Goal: Obtain resource: Obtain resource

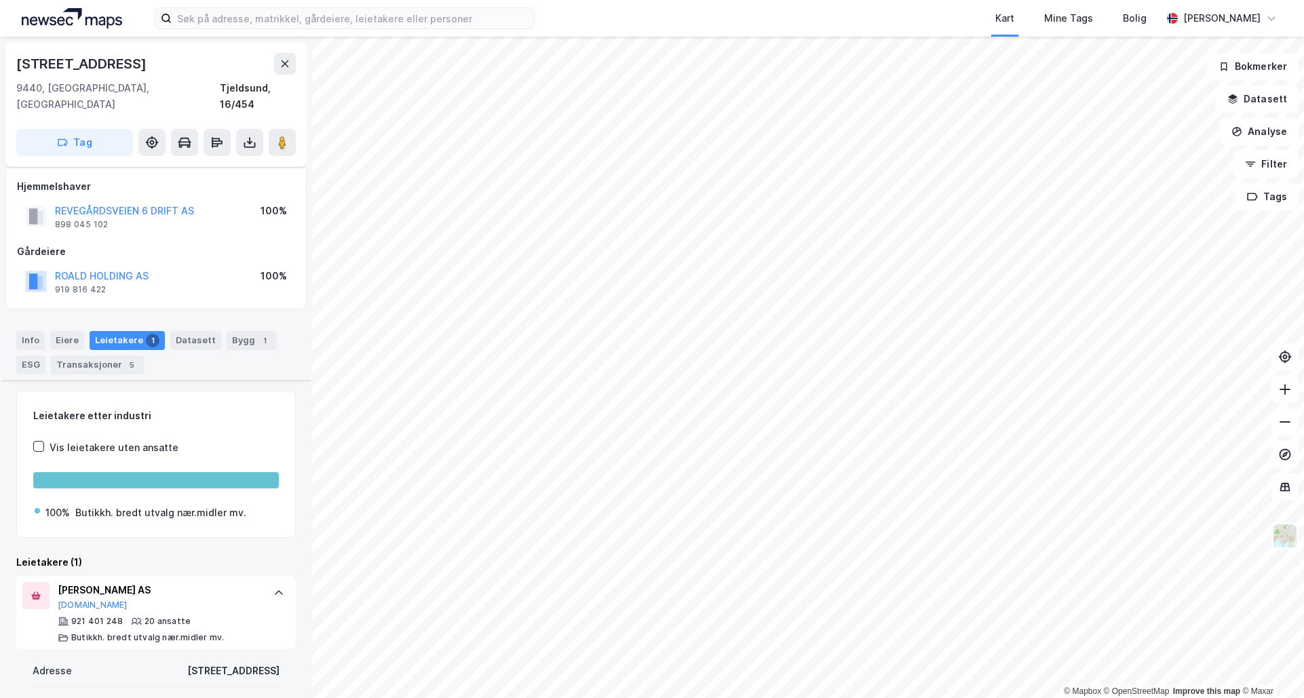
click at [356, 5] on div "Kart Mine Tags Bolig [PERSON_NAME]" at bounding box center [652, 18] width 1304 height 37
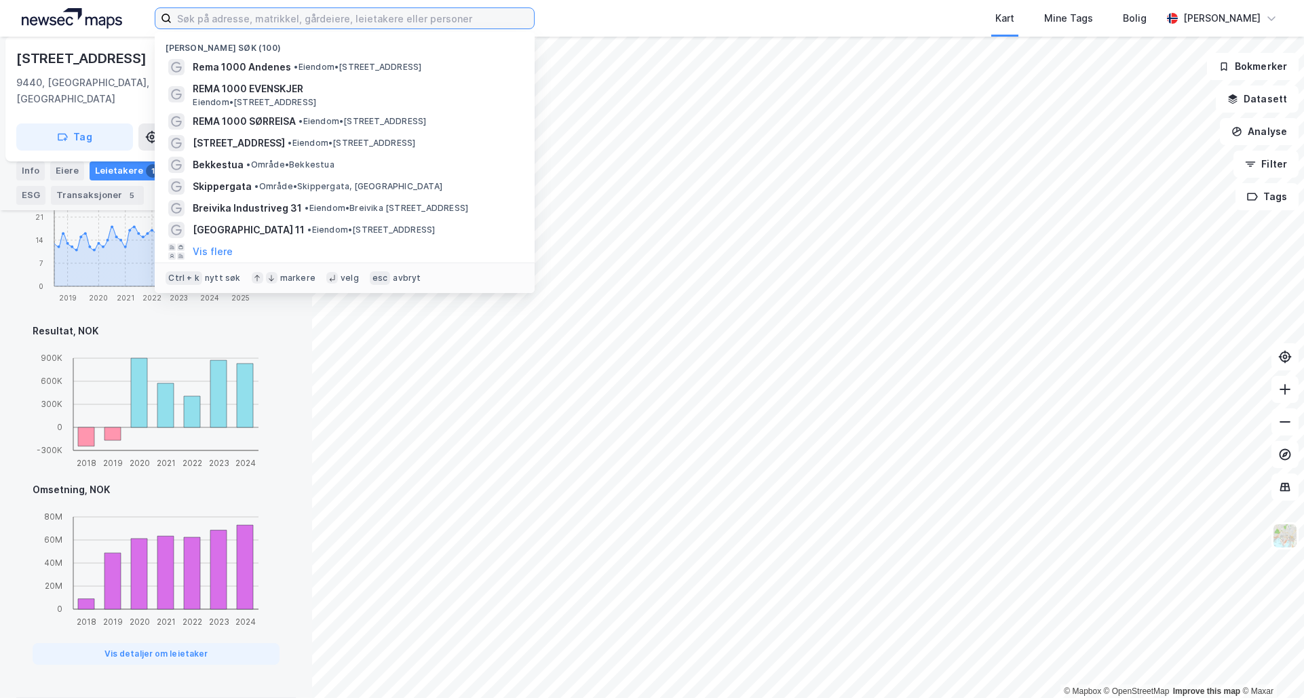
click at [344, 22] on input at bounding box center [353, 18] width 362 height 20
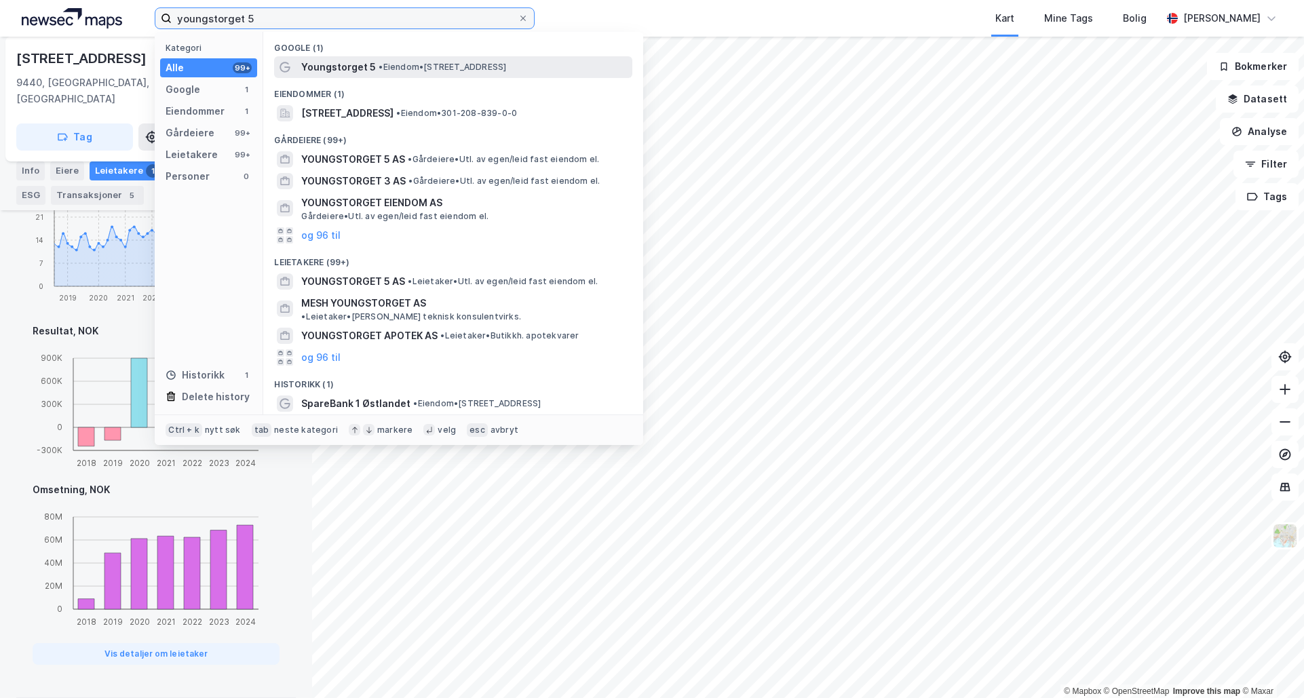
type input "youngstorget 5"
click at [379, 62] on span "•" at bounding box center [381, 67] width 4 height 10
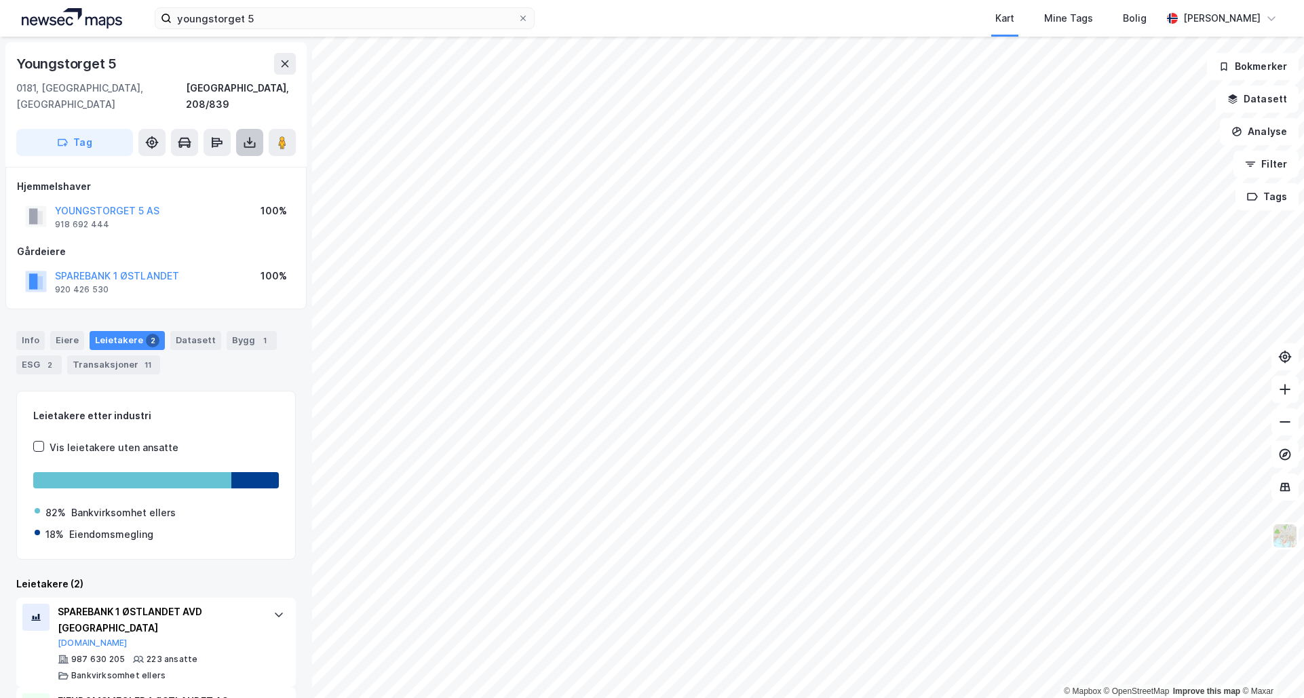
click at [243, 136] on icon at bounding box center [250, 143] width 14 height 14
click at [209, 164] on div "Last ned grunnbok" at bounding box center [182, 169] width 79 height 11
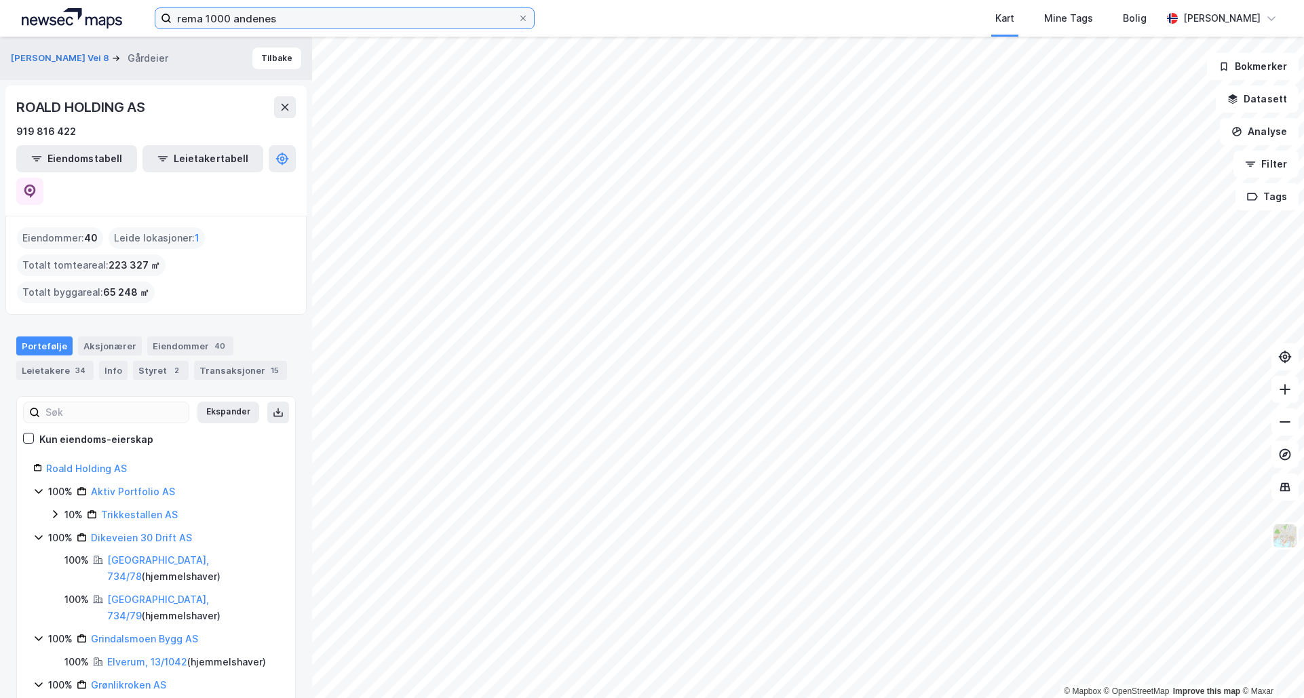
click at [294, 23] on input "rema 1000 andenes" at bounding box center [345, 18] width 346 height 20
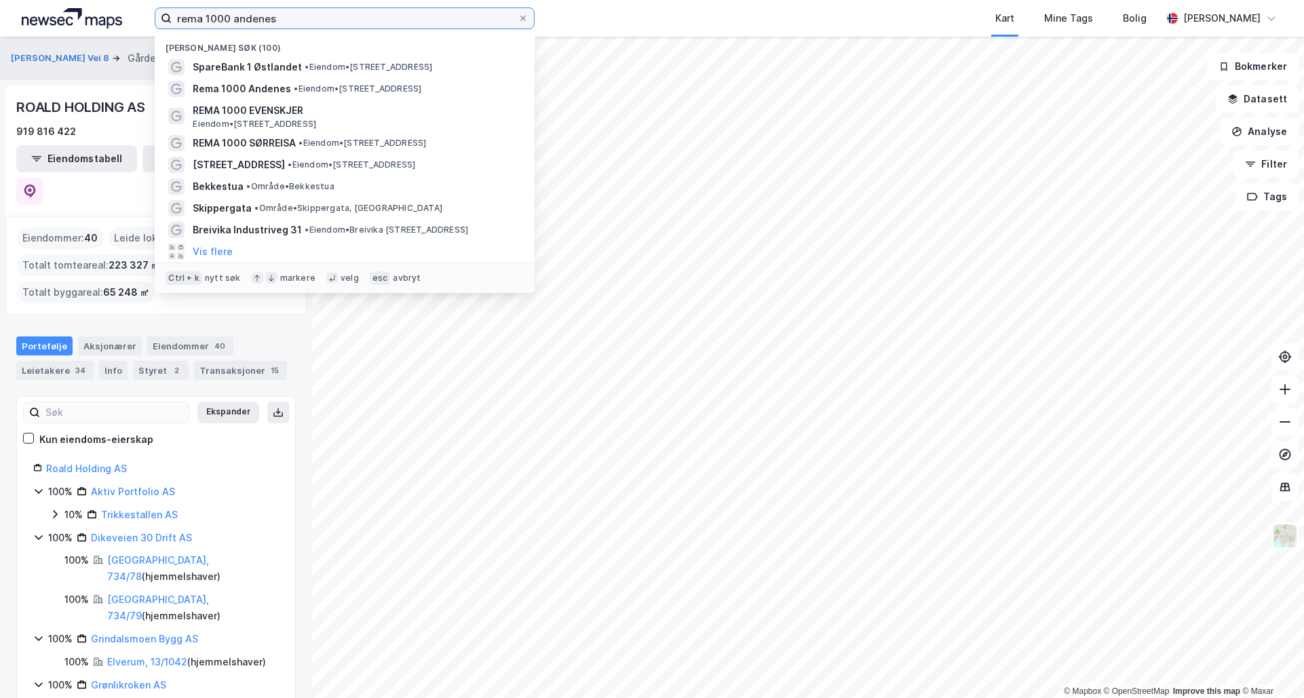
click at [294, 23] on input "rema 1000 andenes" at bounding box center [345, 18] width 346 height 20
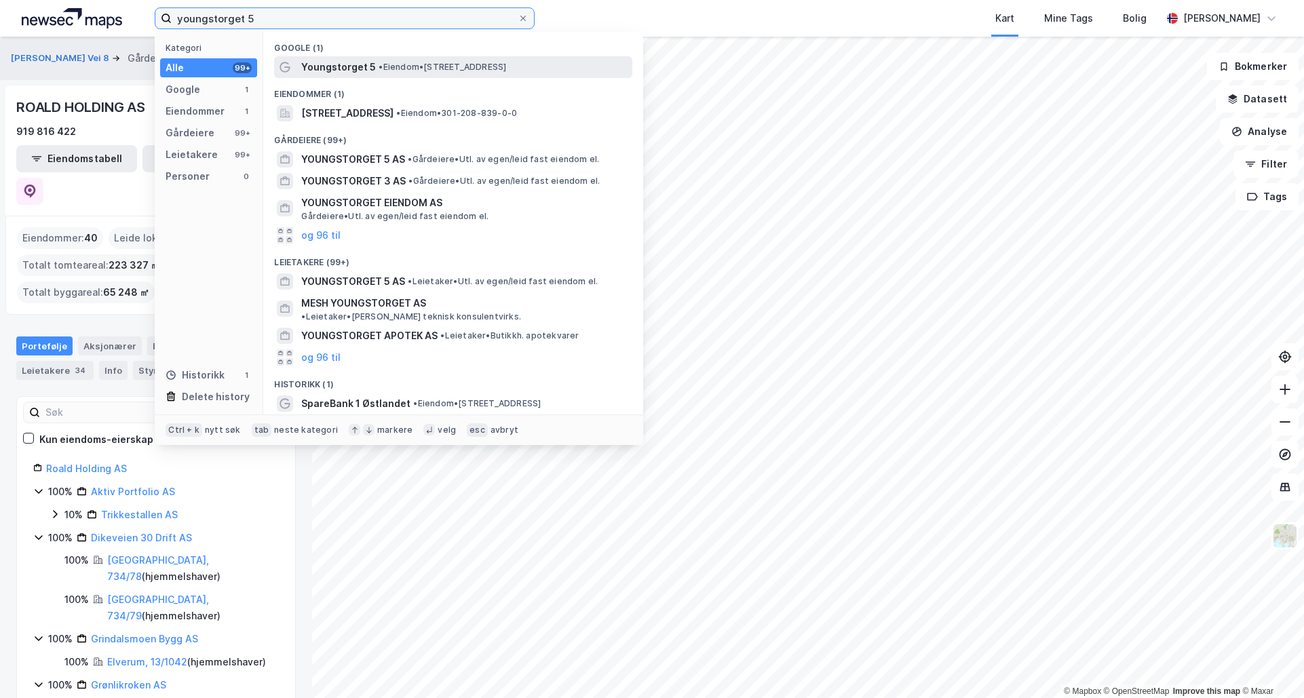
type input "youngstorget 5"
click at [339, 61] on span "Youngstorget 5" at bounding box center [338, 67] width 75 height 16
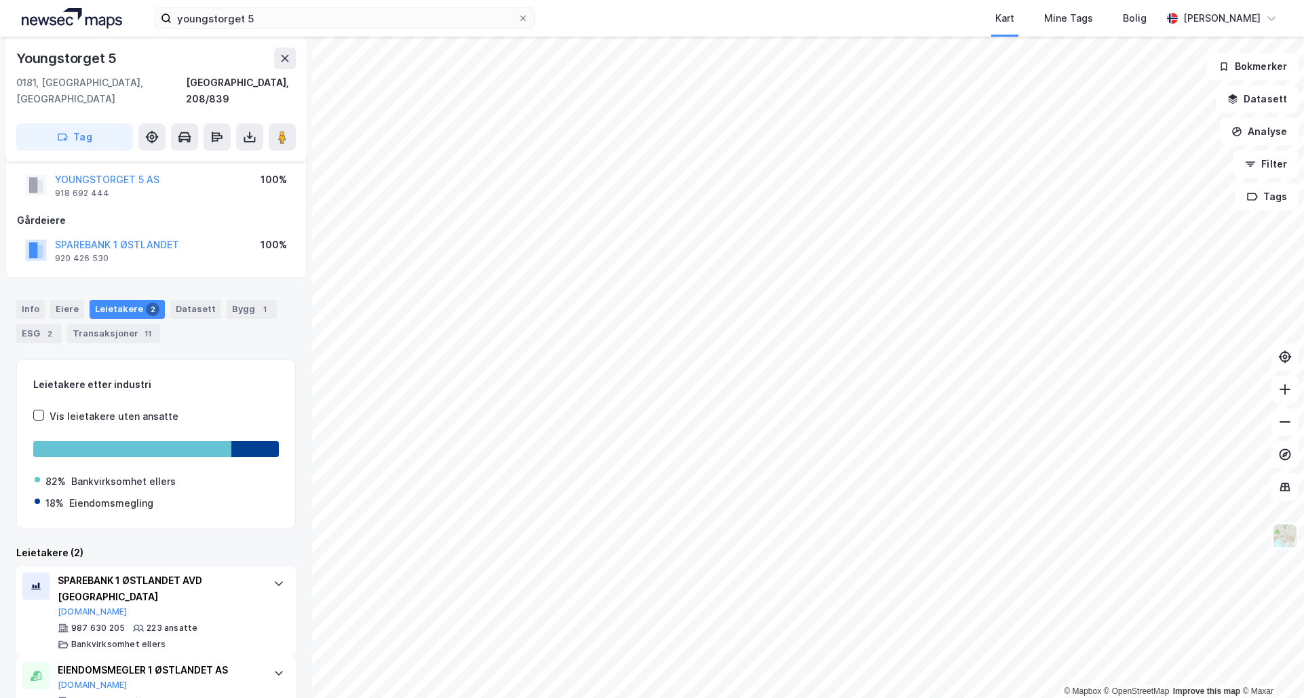
scroll to position [46, 0]
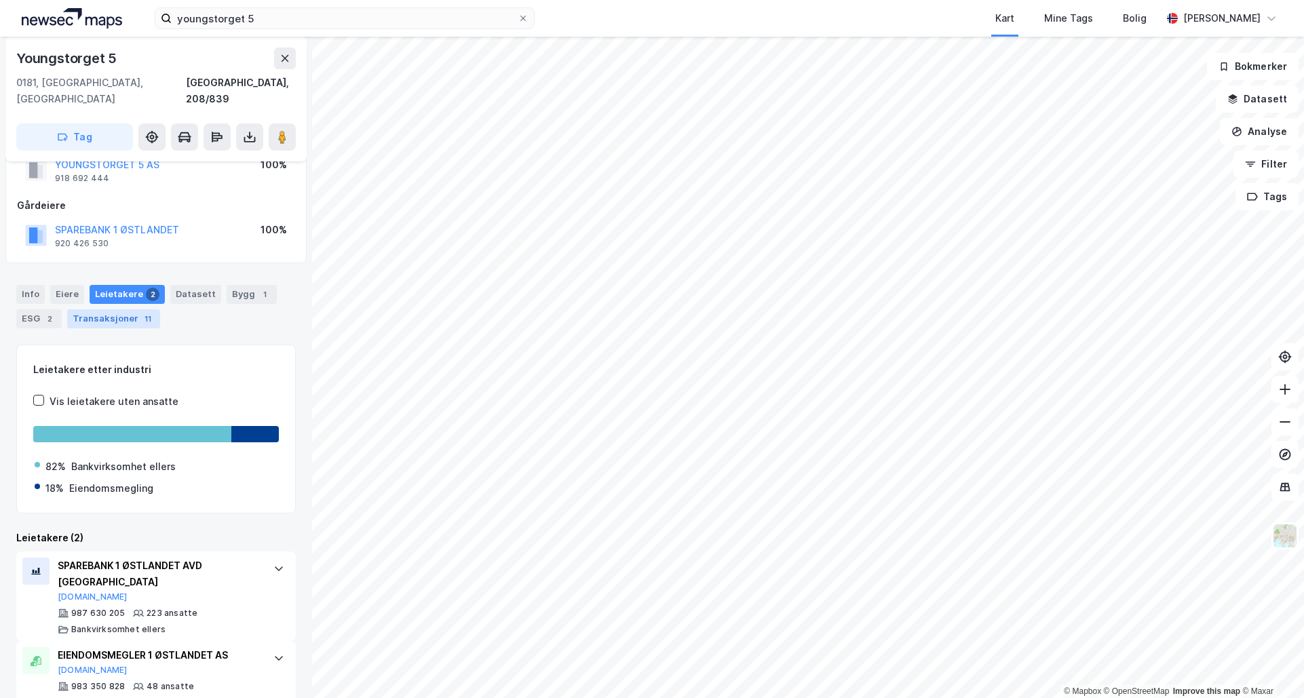
click at [83, 309] on div "Transaksjoner 11" at bounding box center [113, 318] width 93 height 19
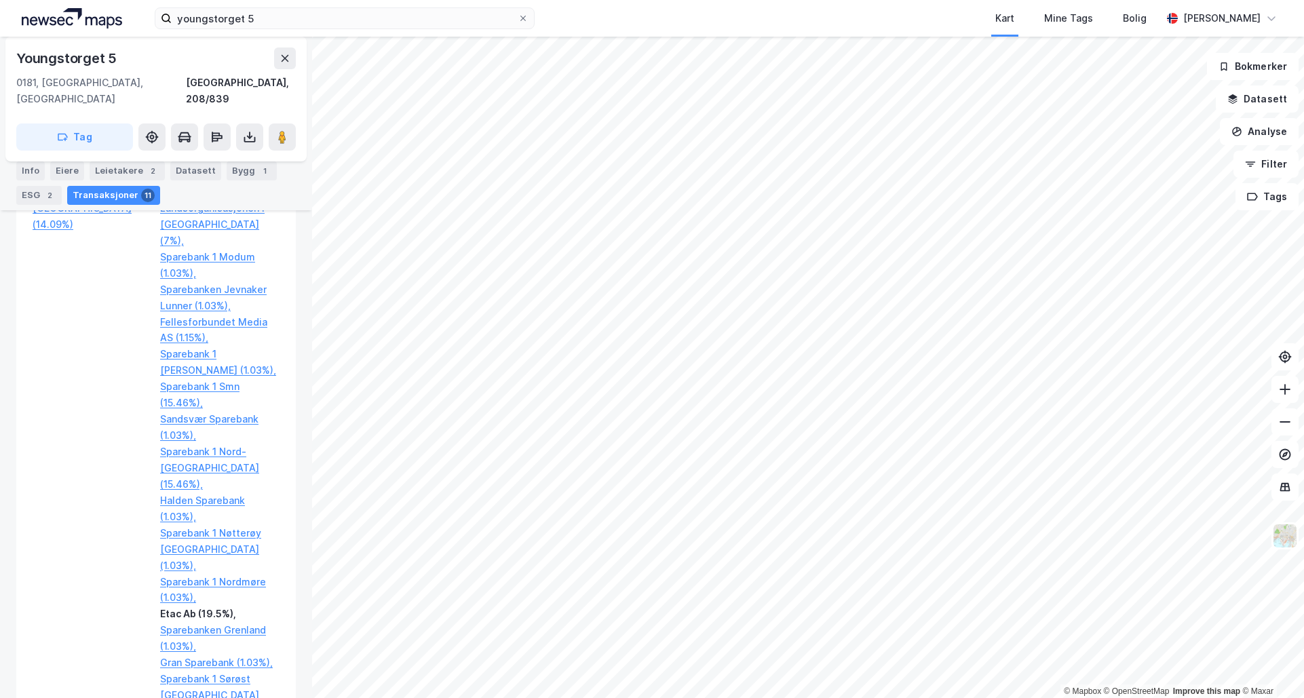
scroll to position [5721, 0]
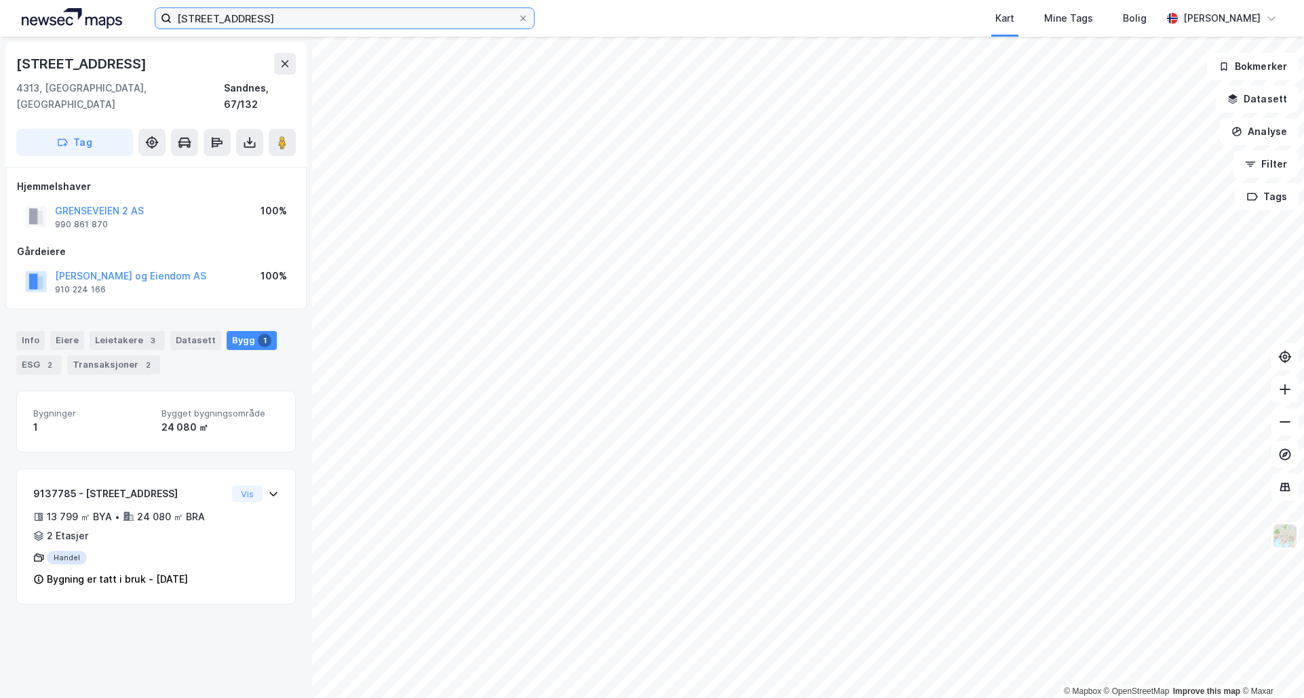
click at [280, 14] on input "stokkamyrveien 30" at bounding box center [345, 18] width 346 height 20
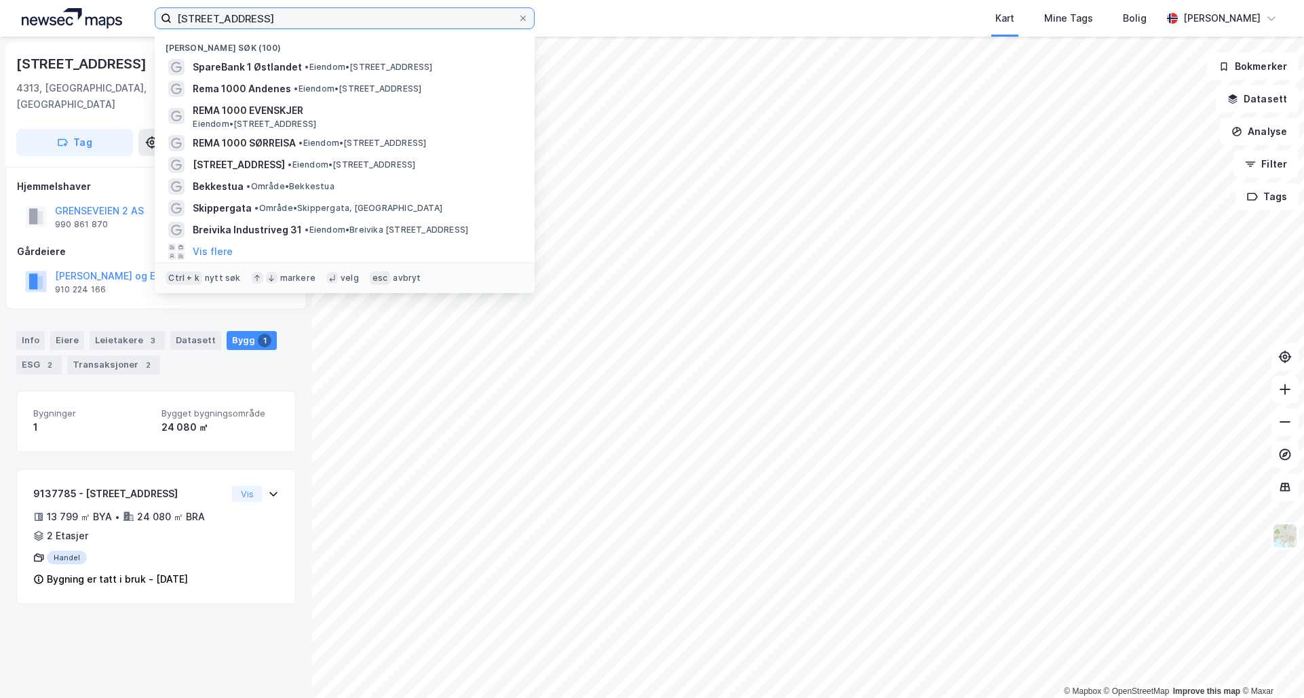
click at [280, 14] on input "stokkamyrveien 30" at bounding box center [345, 18] width 346 height 20
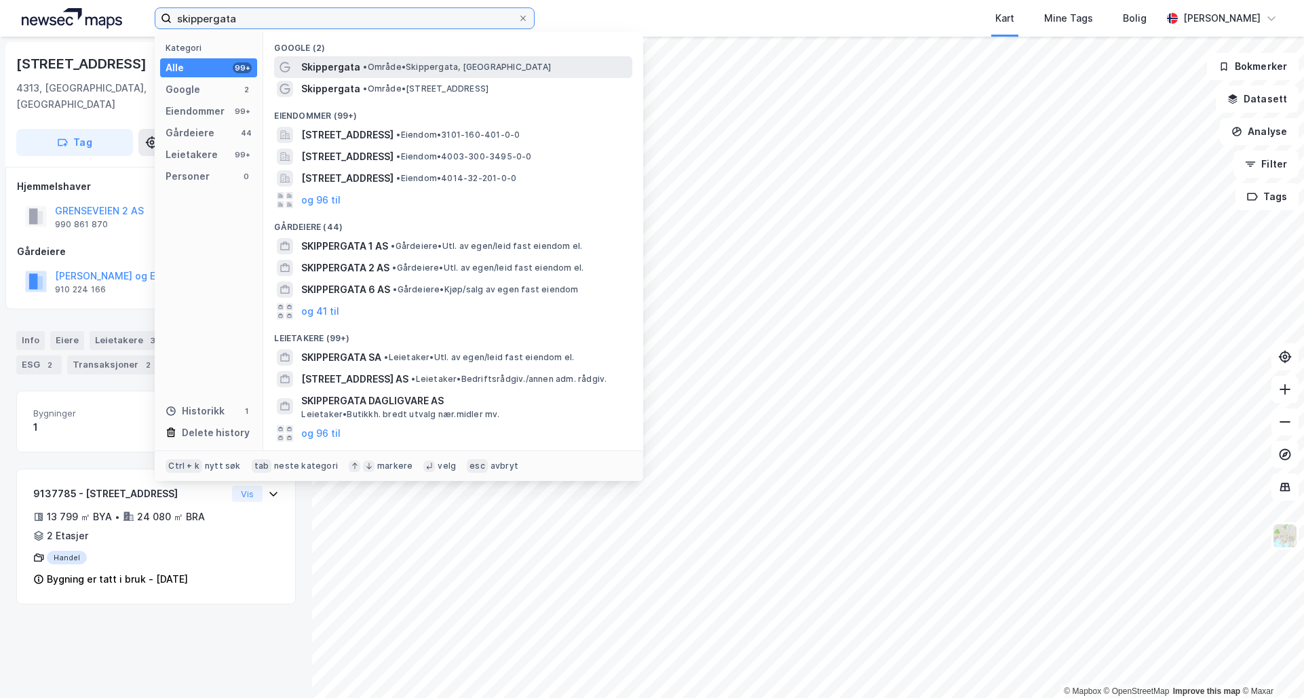
type input "skippergata"
click at [396, 69] on span "• Område • Skippergata, Oslo" at bounding box center [457, 67] width 188 height 11
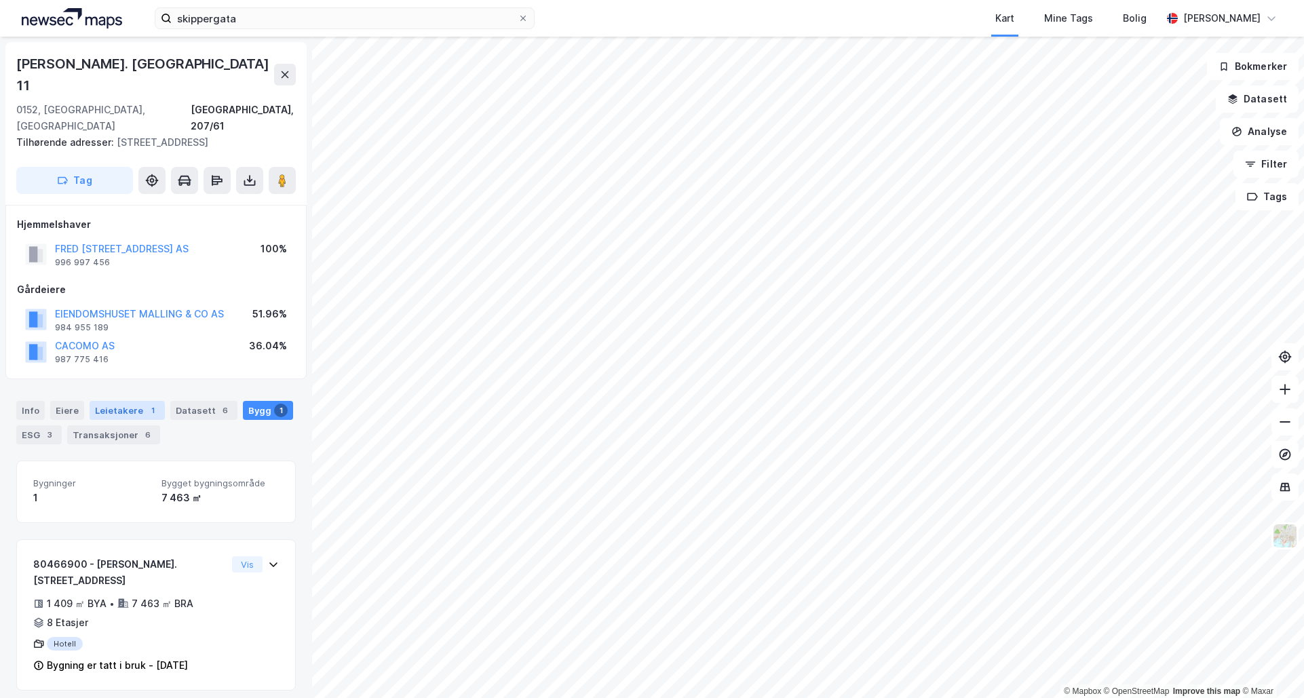
click at [132, 401] on div "Leietakere 1" at bounding box center [127, 410] width 75 height 19
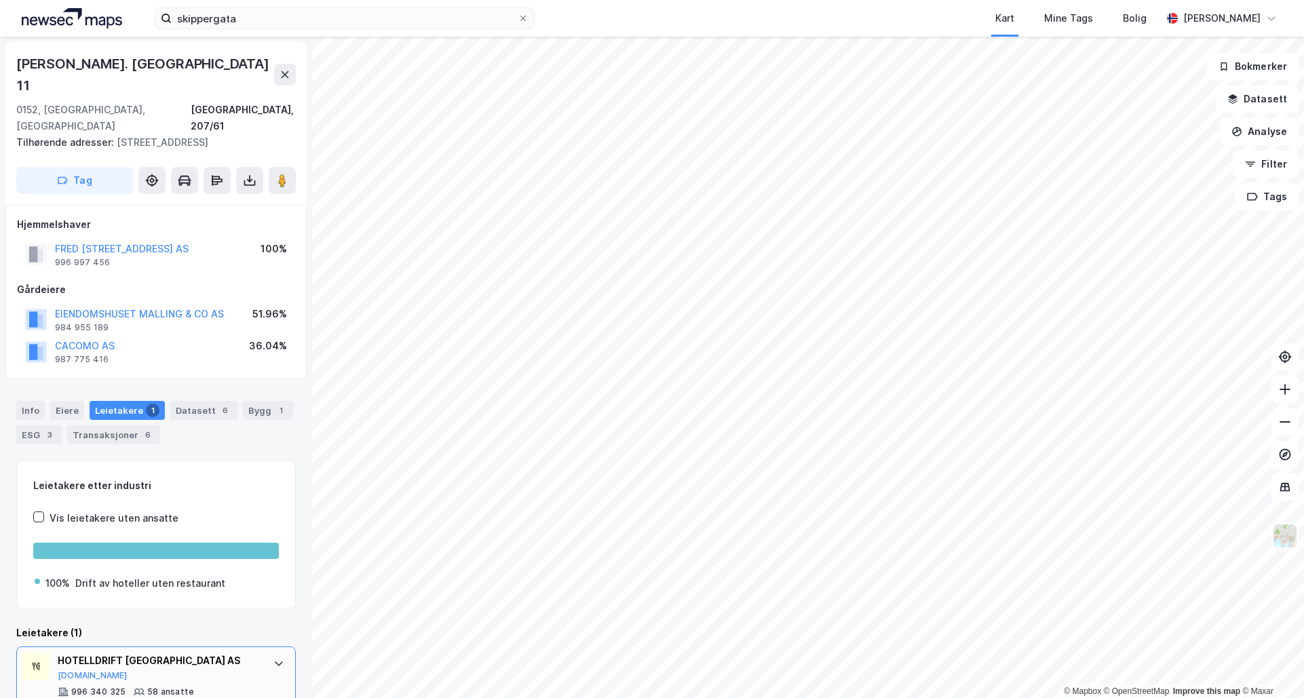
click at [225, 653] on div "HOTELLDRIFT OSLO SENTRUM AS Proff.no" at bounding box center [159, 667] width 202 height 29
